Goal: Navigation & Orientation: Find specific page/section

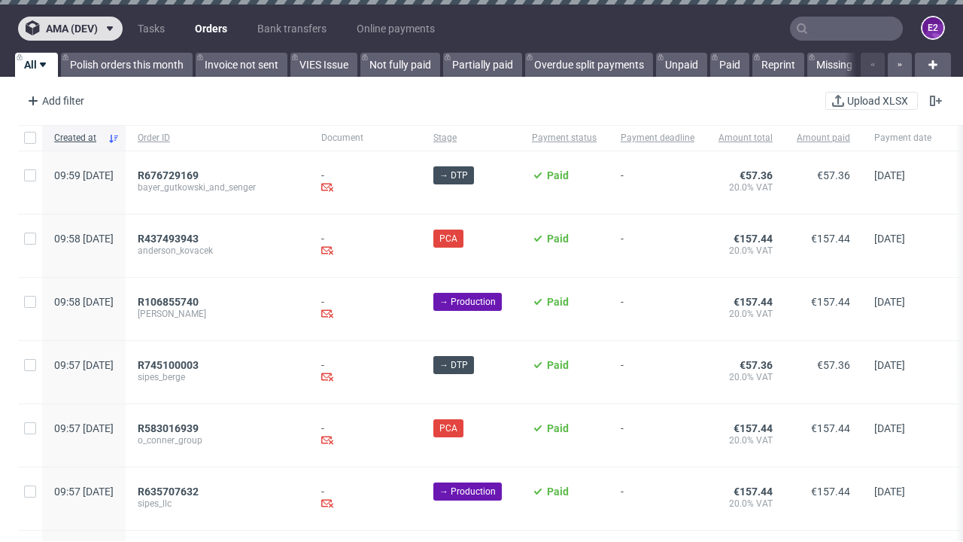
click at [70, 29] on span "ama (dev)" at bounding box center [72, 28] width 52 height 11
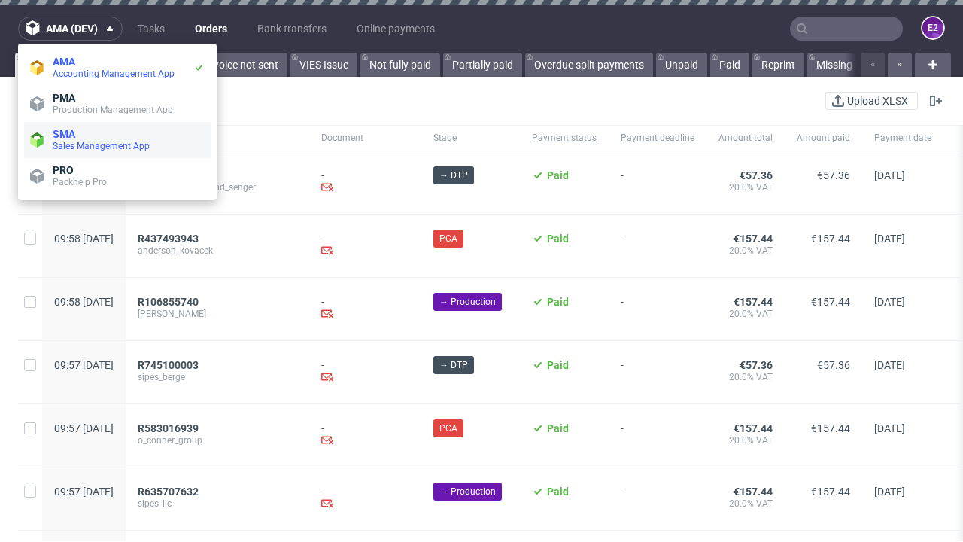
click at [117, 140] on span "Sales Management App" at bounding box center [129, 146] width 152 height 12
